Goal: Register for event/course

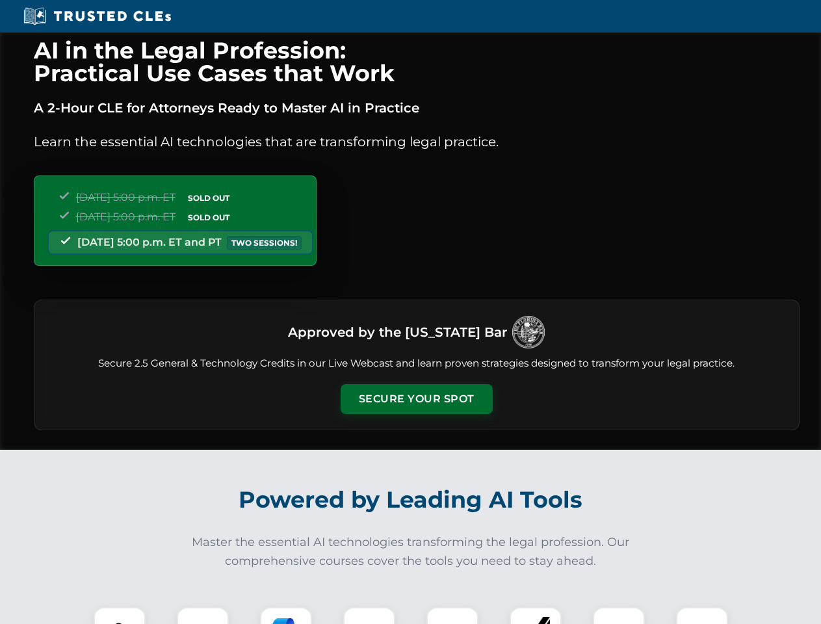
click at [416, 399] on button "Secure Your Spot" at bounding box center [417, 399] width 152 height 30
click at [120, 615] on img at bounding box center [120, 633] width 38 height 38
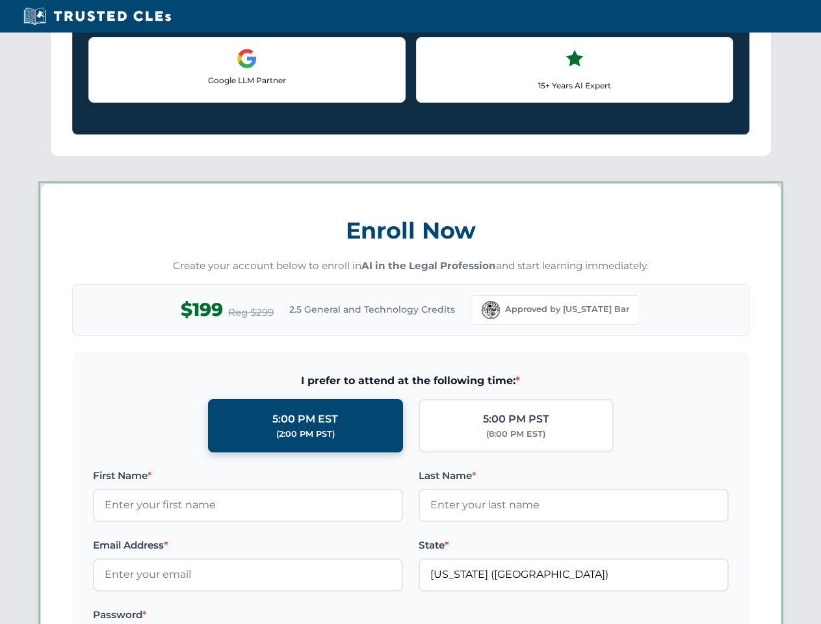
click at [286, 615] on label "Password *" at bounding box center [248, 615] width 310 height 16
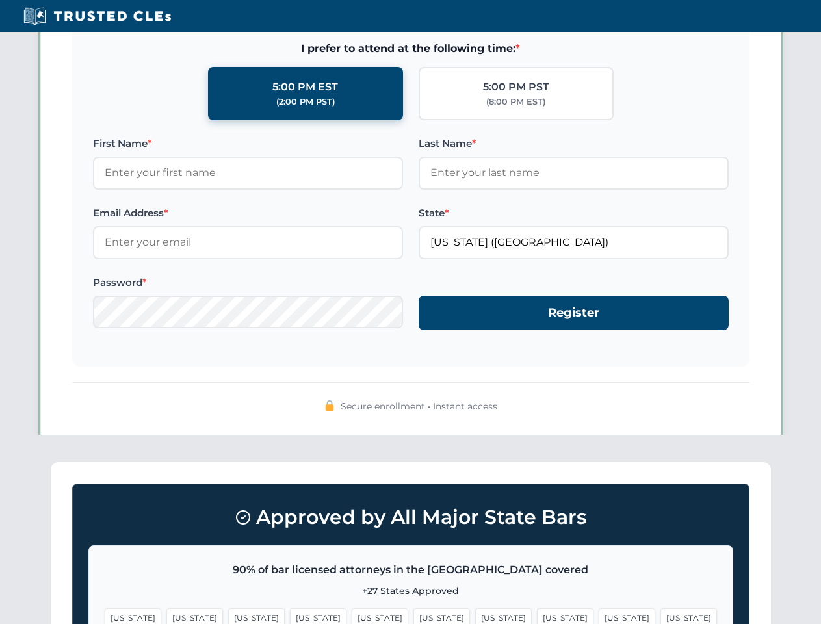
click at [599, 615] on span "[US_STATE]" at bounding box center [627, 617] width 57 height 19
